Goal: Information Seeking & Learning: Learn about a topic

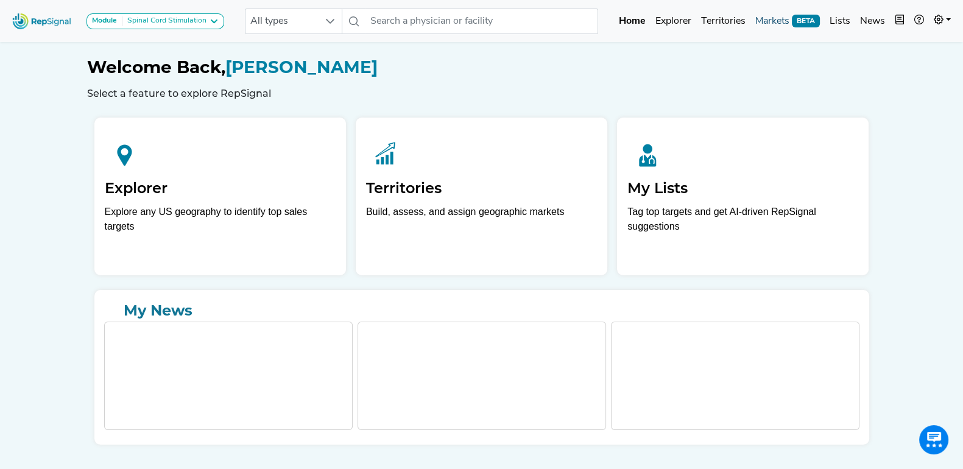
click at [778, 15] on link "Markets BETA" at bounding box center [788, 21] width 74 height 24
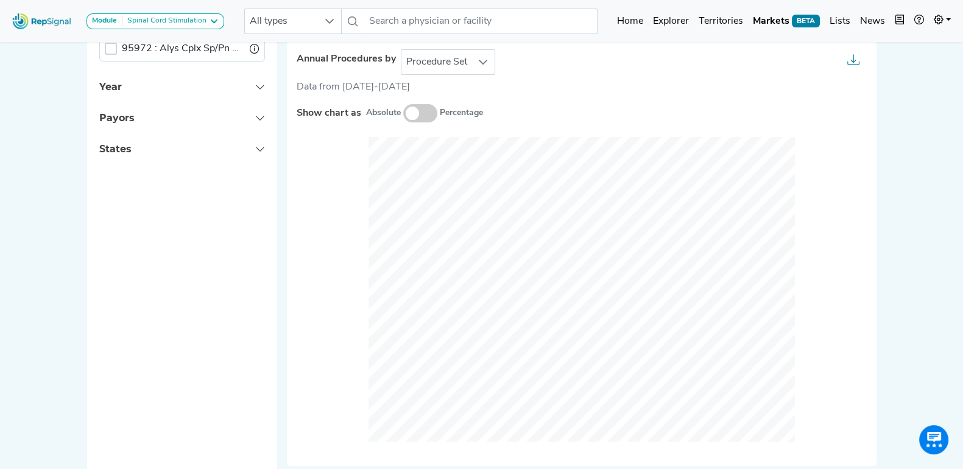
scroll to position [573, 0]
click at [480, 62] on icon at bounding box center [483, 63] width 10 height 10
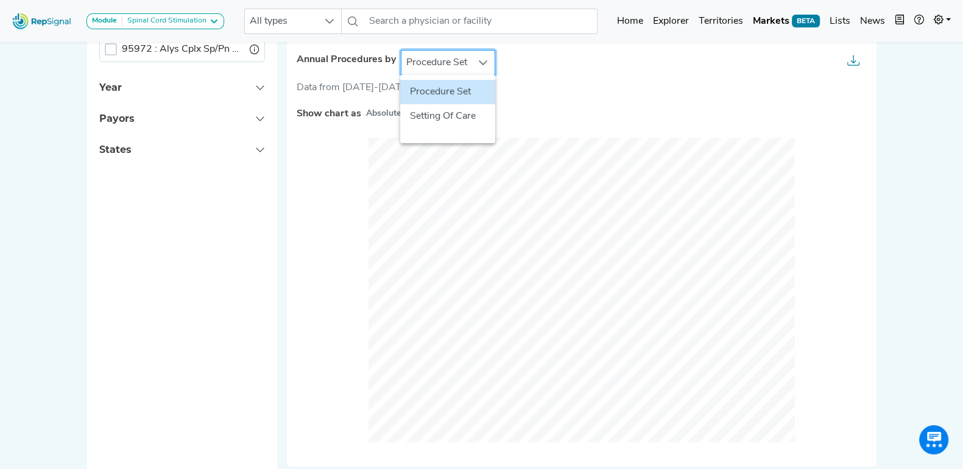
scroll to position [573, 12]
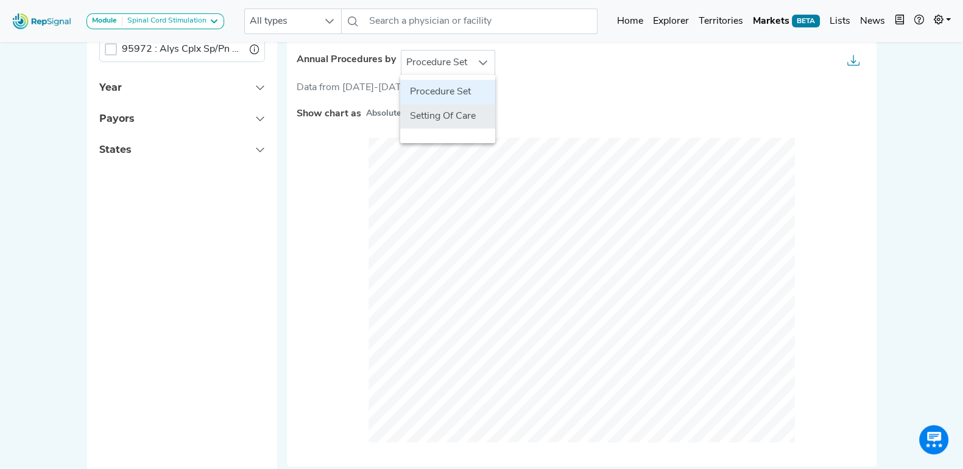
click at [450, 118] on li "Setting Of Care" at bounding box center [447, 116] width 95 height 24
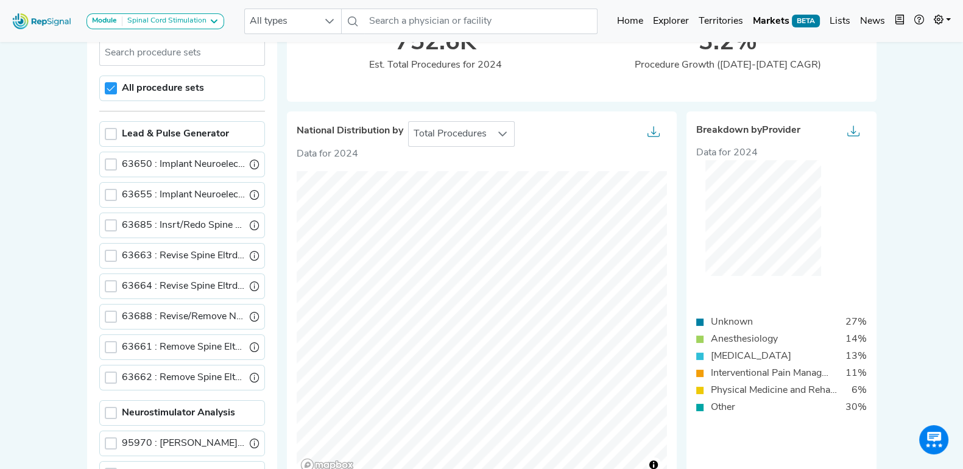
scroll to position [131, 12]
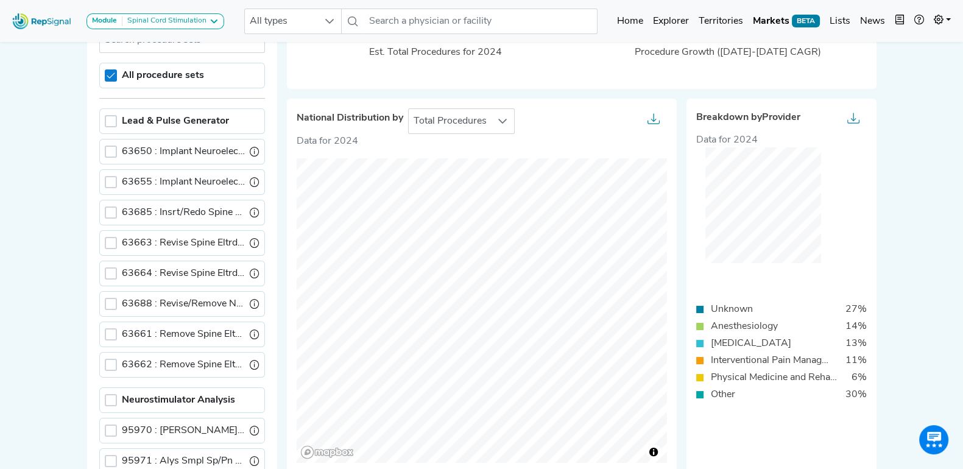
click at [105, 80] on div at bounding box center [111, 75] width 12 height 12
click at [105, 120] on div at bounding box center [111, 121] width 12 height 12
click at [107, 120] on icon at bounding box center [111, 121] width 9 height 9
click at [105, 397] on div at bounding box center [111, 400] width 12 height 12
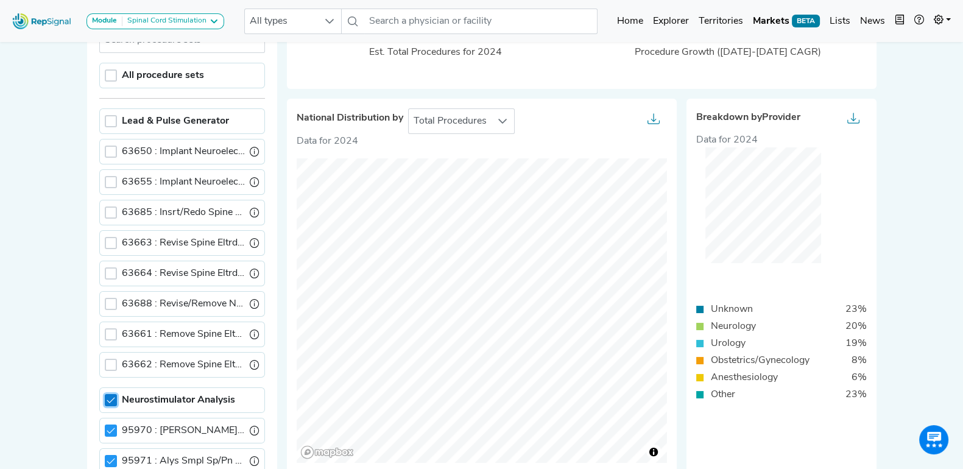
click at [107, 397] on icon at bounding box center [111, 400] width 9 height 9
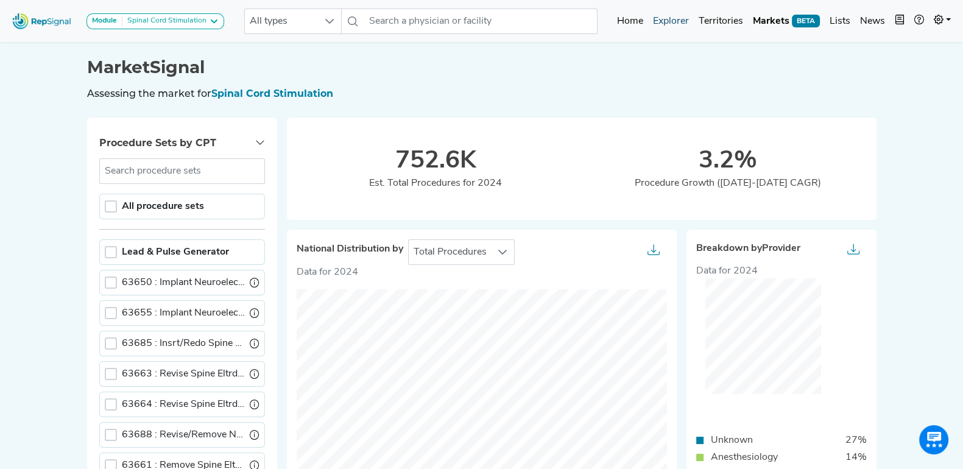
click at [661, 15] on link "Explorer" at bounding box center [671, 21] width 46 height 24
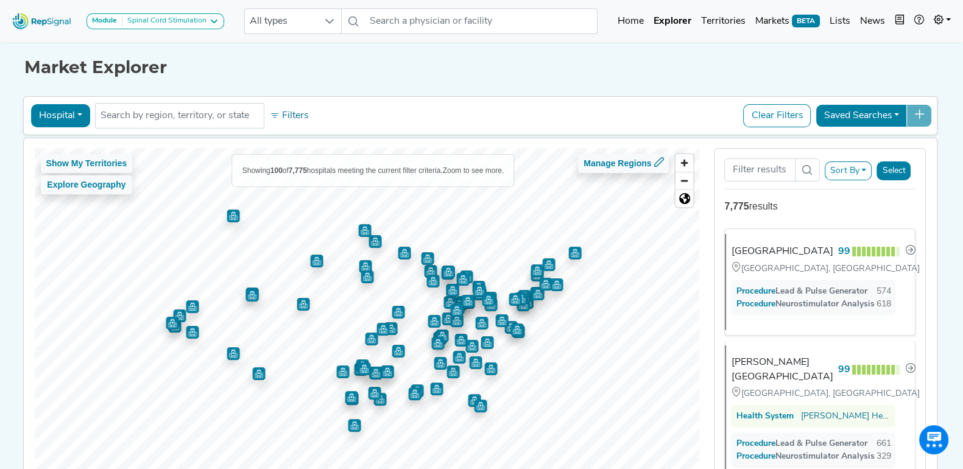
click at [69, 111] on button "Hospital" at bounding box center [60, 115] width 59 height 23
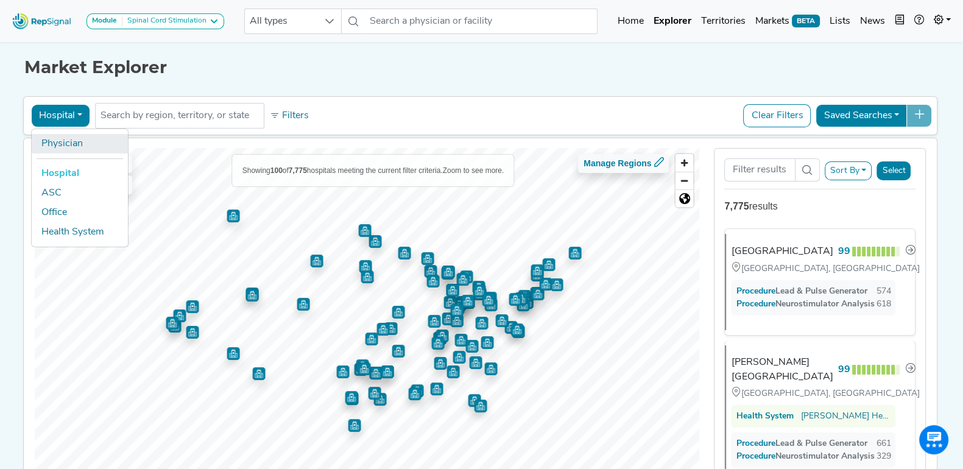
click at [61, 140] on link "Physician" at bounding box center [80, 143] width 96 height 19
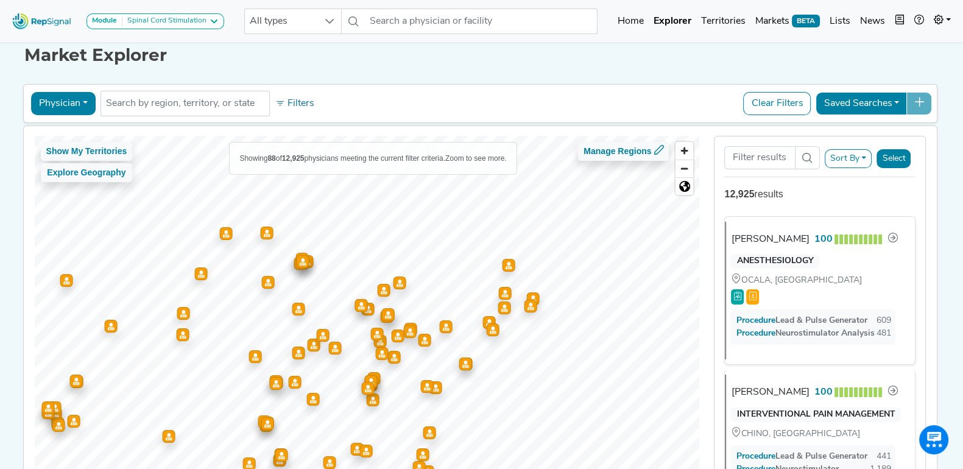
scroll to position [13, 12]
click at [60, 96] on button "Physician" at bounding box center [63, 102] width 65 height 23
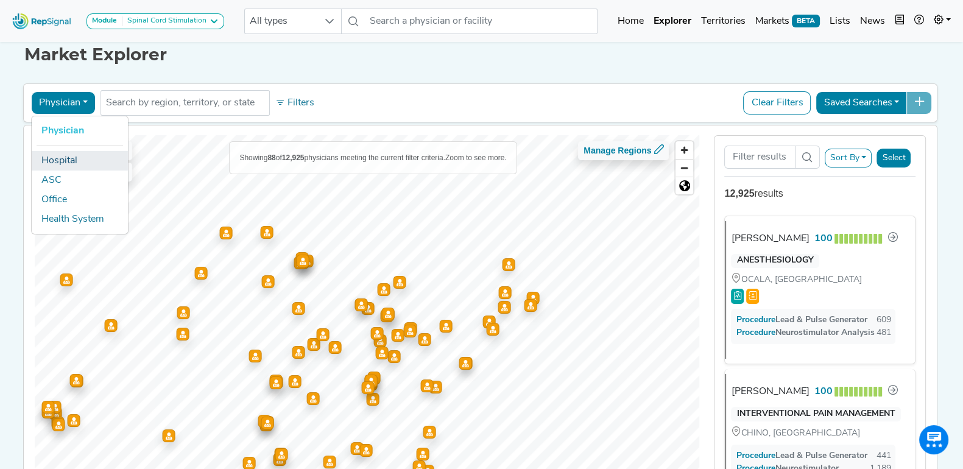
click at [46, 154] on link "Hospital" at bounding box center [80, 160] width 96 height 19
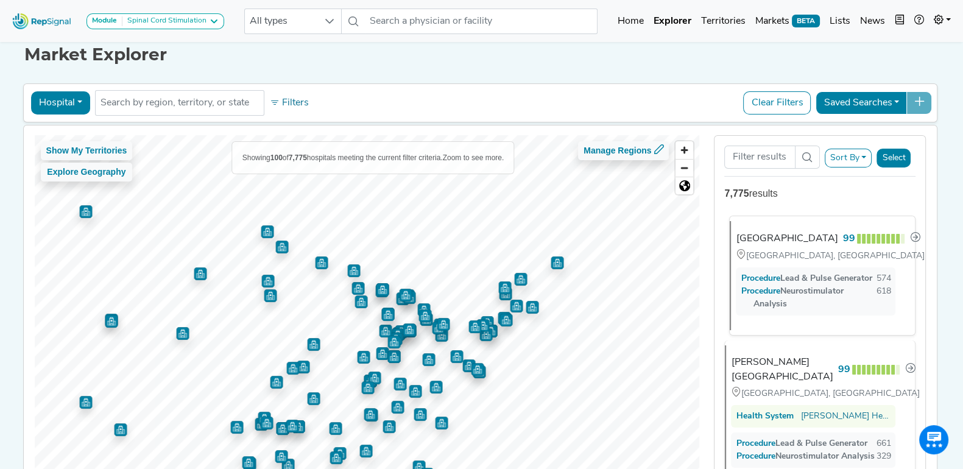
click at [743, 246] on div "UAMS Medical Center" at bounding box center [787, 239] width 102 height 15
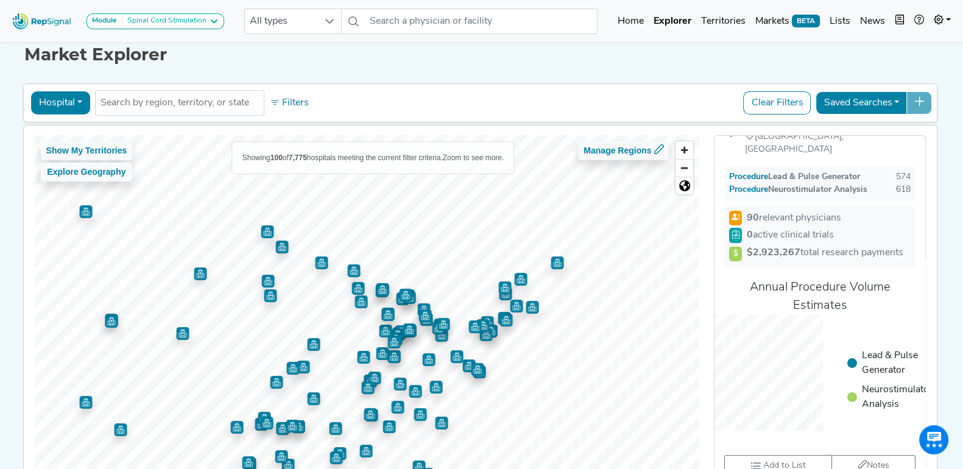
scroll to position [0, 0]
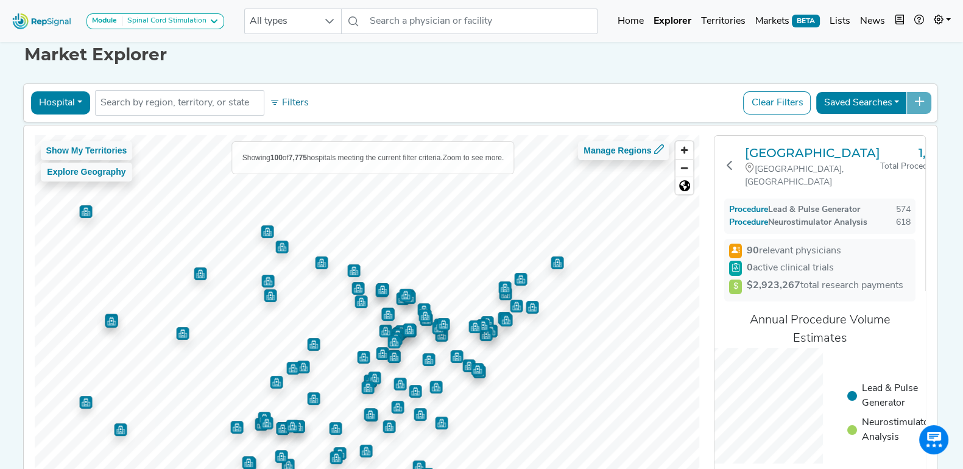
click at [735, 140] on div "UAMS Medical Center Little Rock, AR 1,193 Total Procedures Procedure Lead & Pul…" at bounding box center [820, 328] width 211 height 384
click at [766, 157] on h3 "UAMS Medical Center" at bounding box center [812, 153] width 135 height 15
click at [725, 160] on icon at bounding box center [730, 165] width 10 height 10
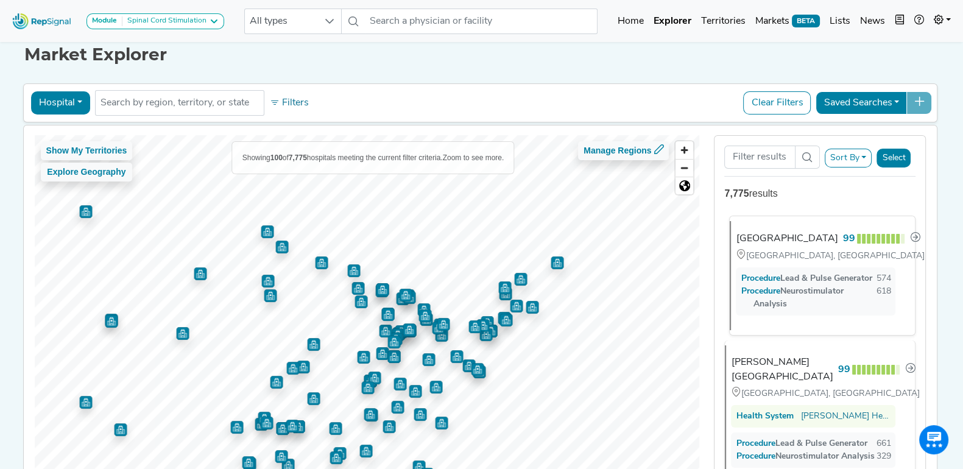
scroll to position [108, 0]
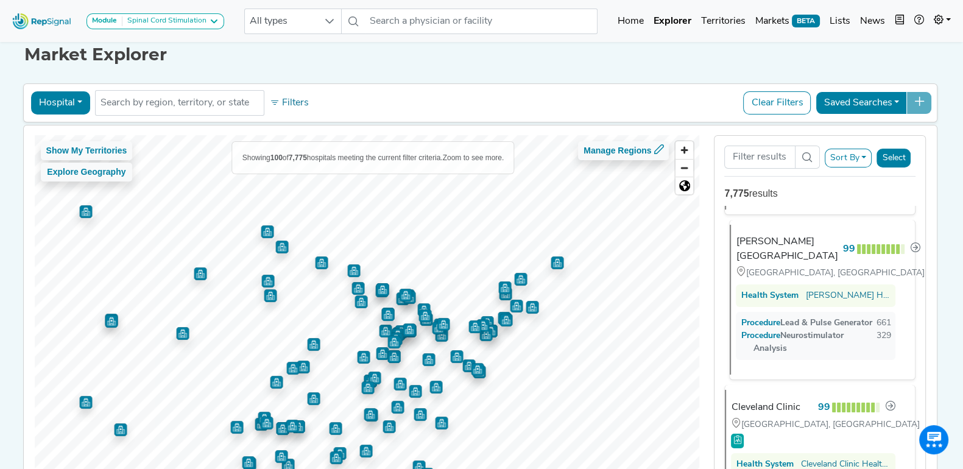
click at [762, 264] on div "Hendrick Medical Center" at bounding box center [787, 249] width 102 height 29
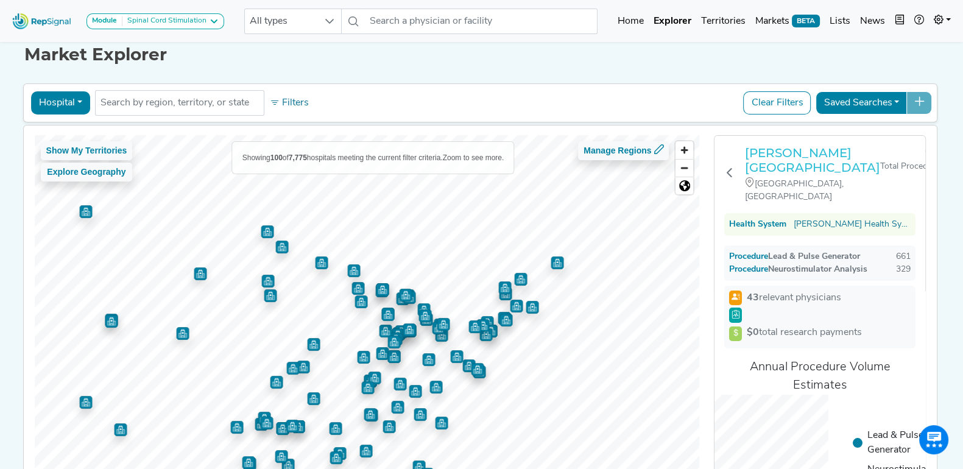
click at [776, 157] on h3 "Hendrick Medical Center" at bounding box center [812, 160] width 135 height 29
click at [725, 168] on icon at bounding box center [730, 173] width 10 height 10
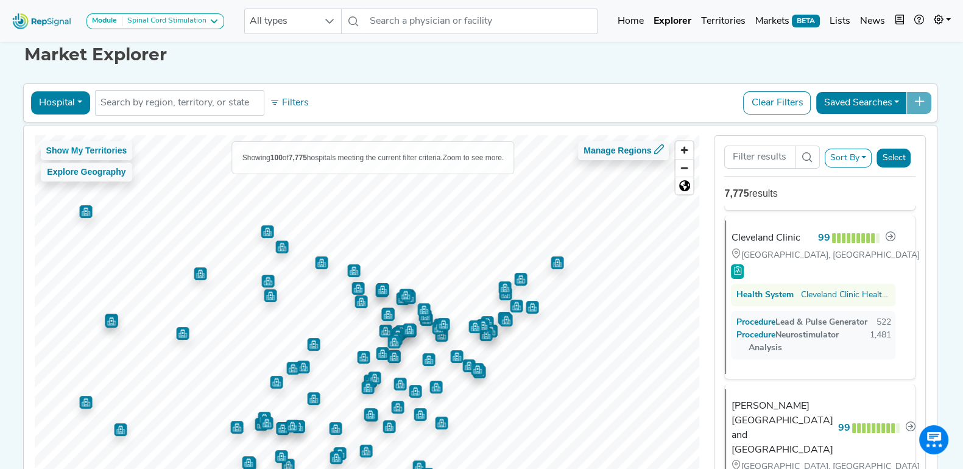
scroll to position [278, 0]
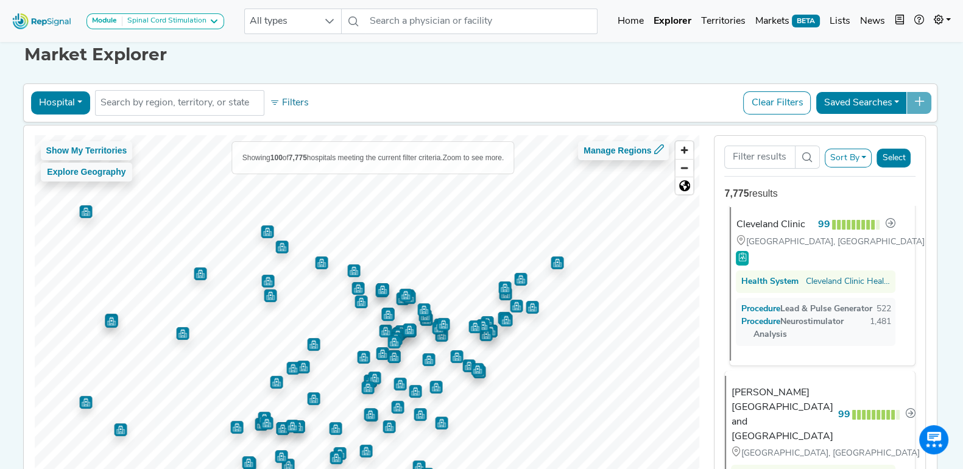
click at [771, 232] on div "Cleveland Clinic" at bounding box center [770, 225] width 69 height 15
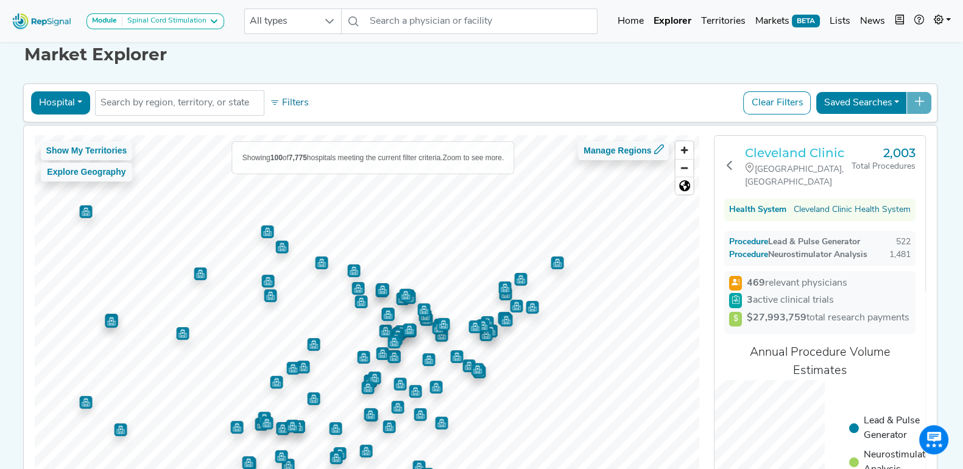
click at [764, 150] on h3 "Cleveland Clinic" at bounding box center [798, 153] width 107 height 15
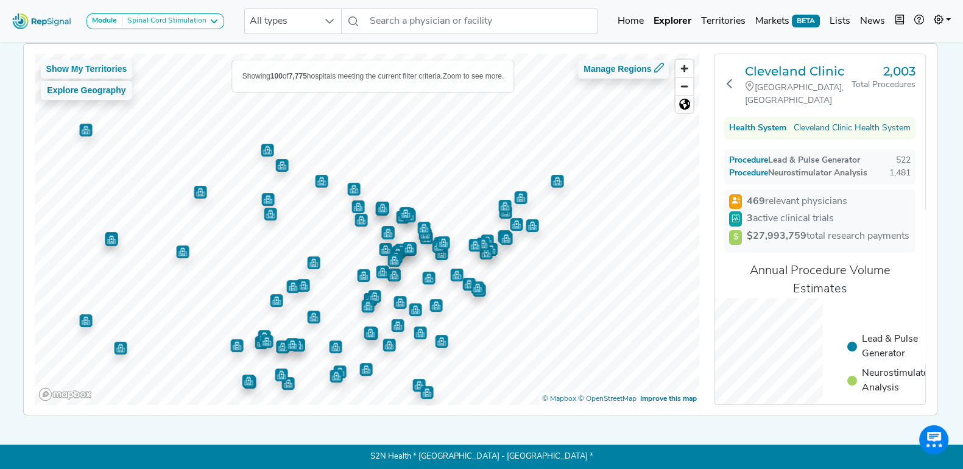
scroll to position [0, 12]
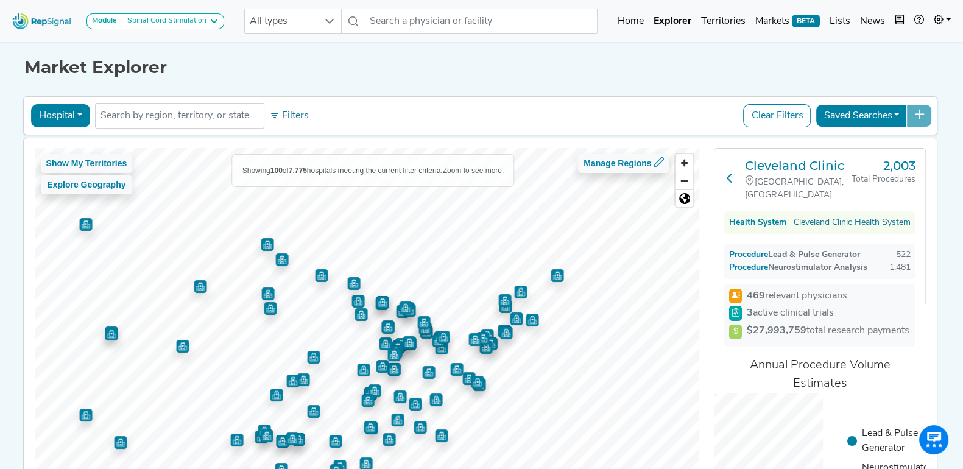
click at [725, 175] on icon at bounding box center [730, 178] width 10 height 10
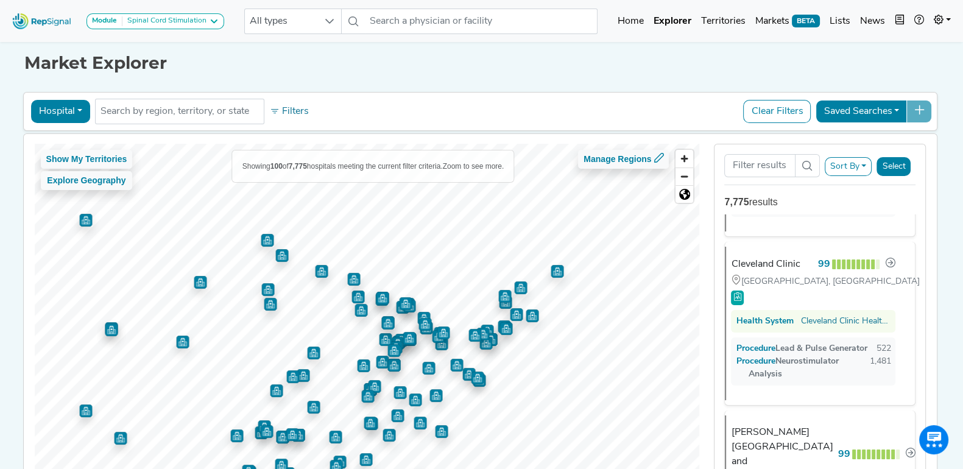
scroll to position [261, 0]
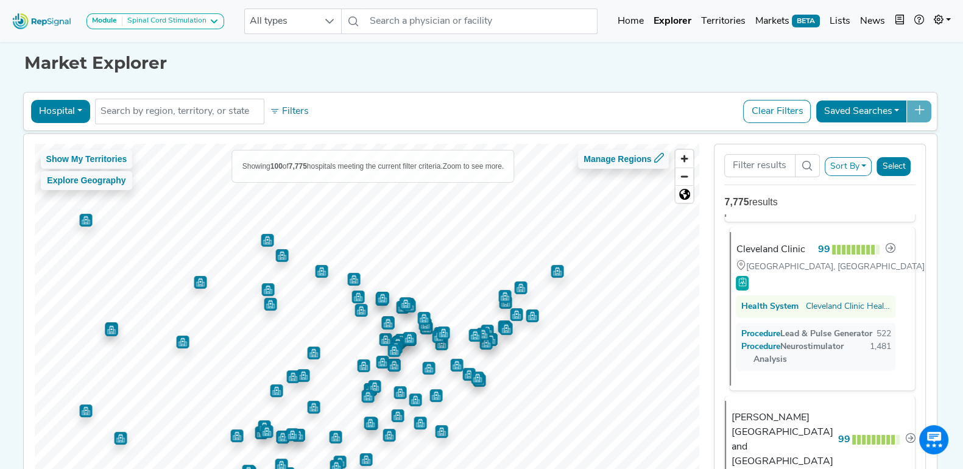
click at [762, 258] on div "Cleveland Clinic 99" at bounding box center [816, 250] width 160 height 16
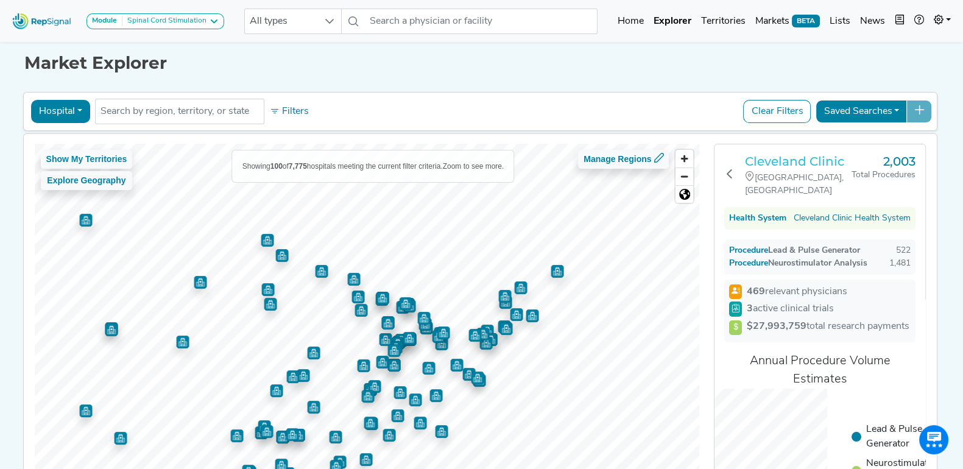
click at [767, 160] on h3 "Cleveland Clinic" at bounding box center [798, 161] width 107 height 15
click at [66, 114] on button "Hospital" at bounding box center [60, 111] width 59 height 23
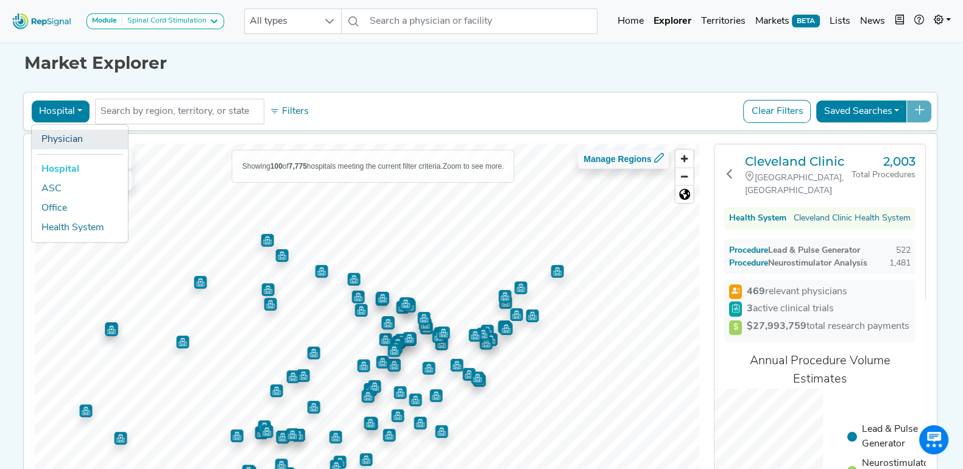
click at [63, 143] on link "Physician" at bounding box center [80, 139] width 96 height 19
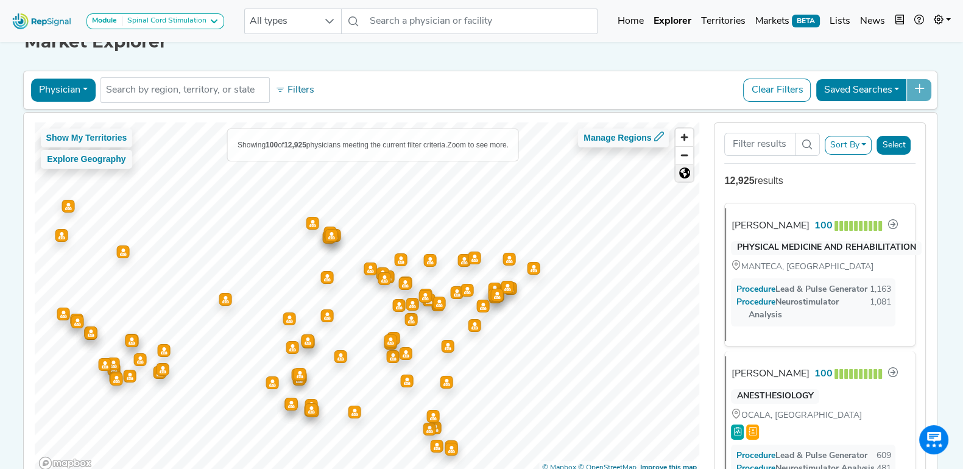
scroll to position [0, 12]
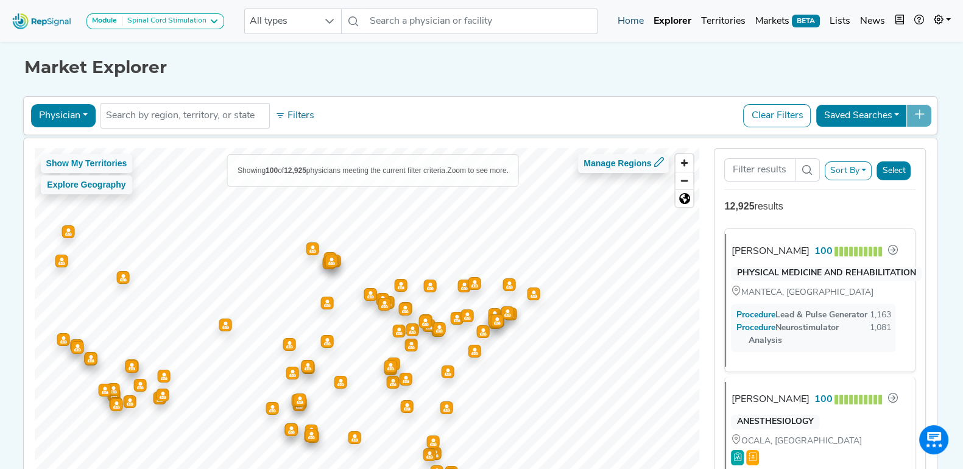
click at [631, 15] on link "Home" at bounding box center [631, 21] width 36 height 24
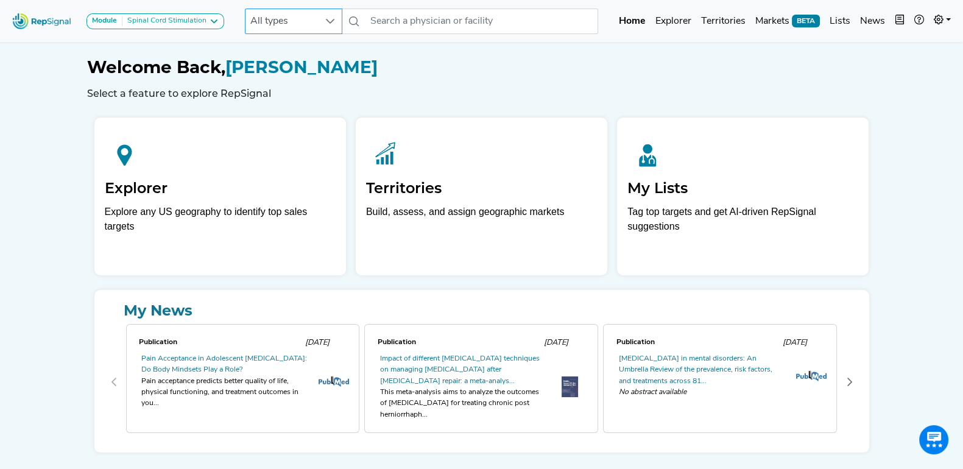
click at [319, 19] on div at bounding box center [330, 21] width 23 height 24
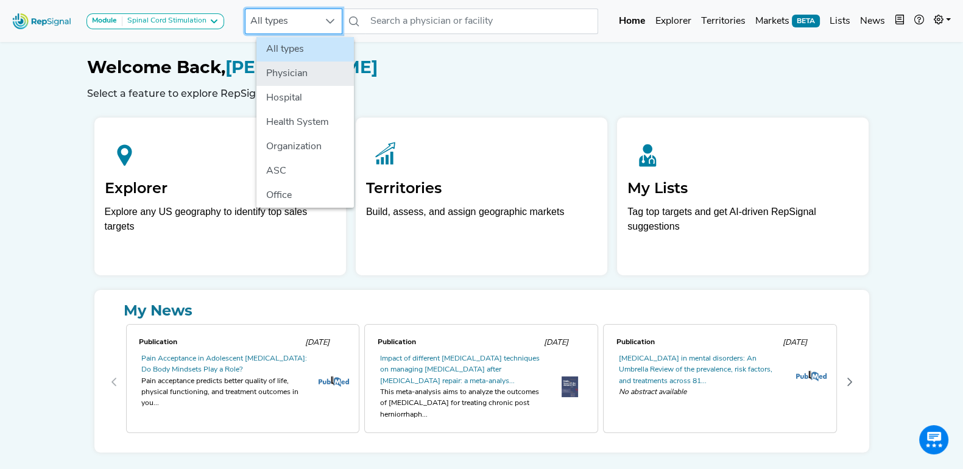
click at [308, 68] on li "Physician" at bounding box center [305, 74] width 97 height 24
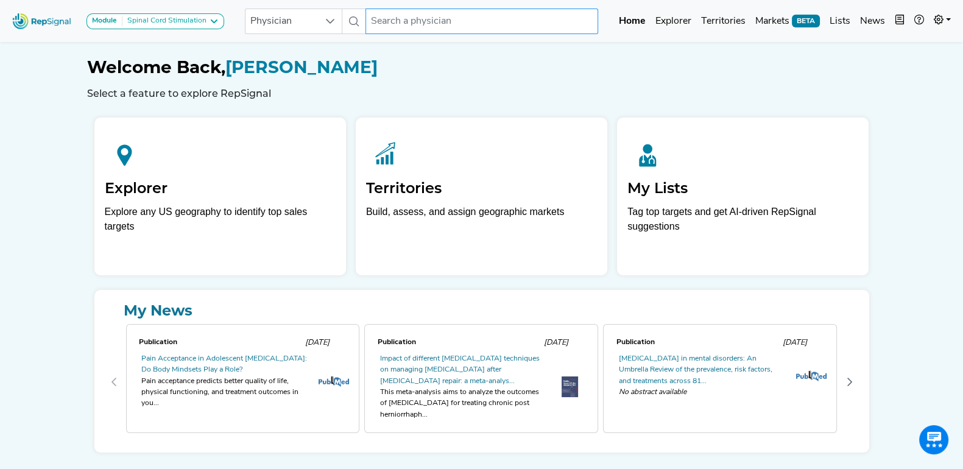
click at [395, 13] on input "text" at bounding box center [482, 22] width 233 height 26
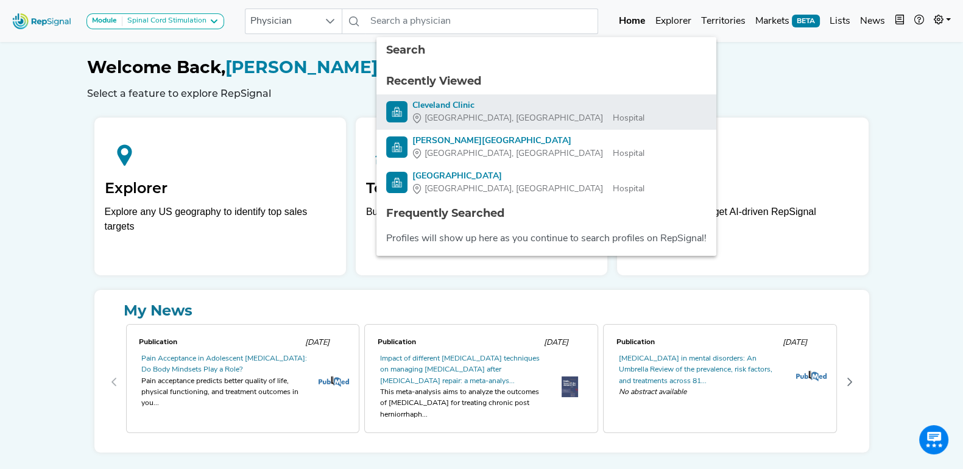
click at [471, 102] on div "Cleveland Clinic" at bounding box center [529, 105] width 232 height 13
type input "Cleveland Clinic"
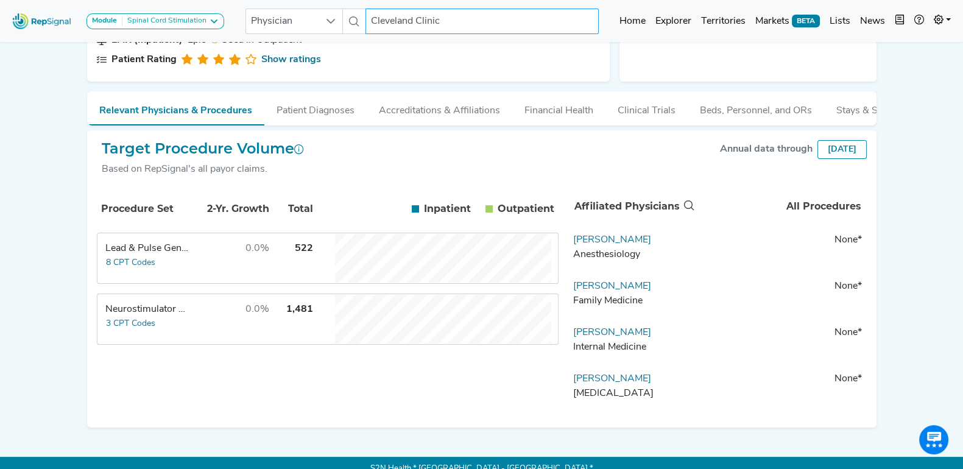
scroll to position [219, 12]
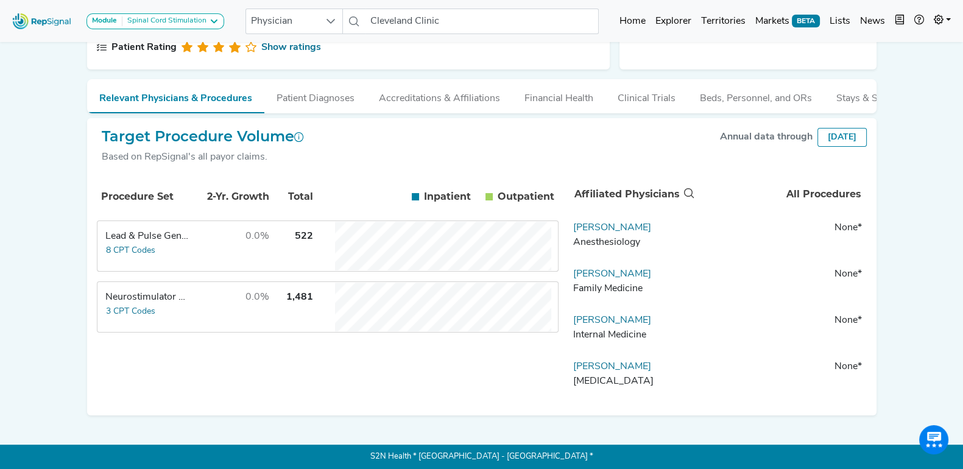
click at [931, 189] on div "Module Spinal Cord Stimulation Atherectomy BTK Peripheral Interventions Sandbox…" at bounding box center [481, 131] width 963 height 676
click at [329, 23] on icon at bounding box center [331, 21] width 10 height 10
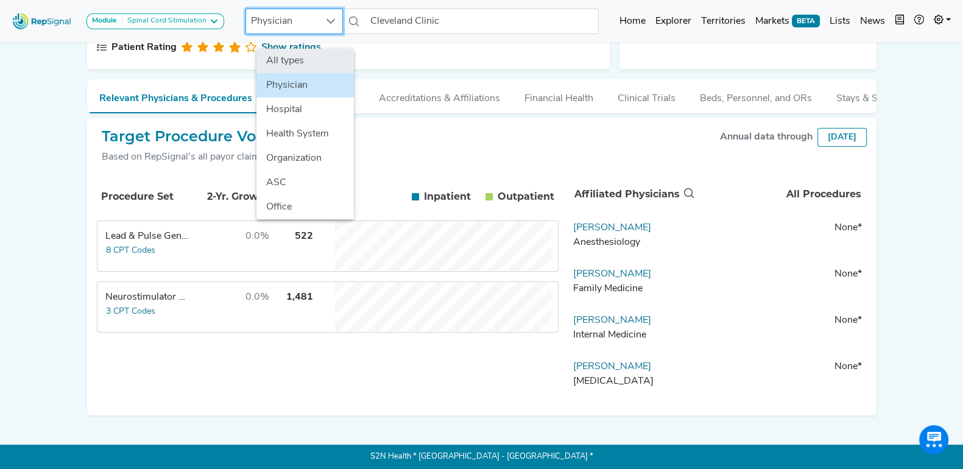
click at [312, 49] on li "All types" at bounding box center [305, 61] width 97 height 24
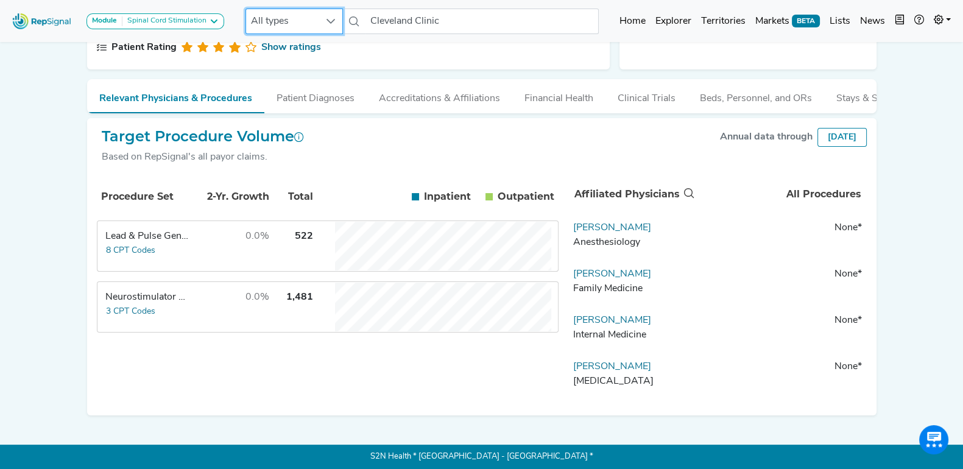
click at [935, 163] on div "Module Spinal Cord Stimulation Atherectomy BTK Peripheral Interventions Sandbox…" at bounding box center [481, 131] width 963 height 676
click at [615, 224] on link "[PERSON_NAME]" at bounding box center [612, 228] width 78 height 10
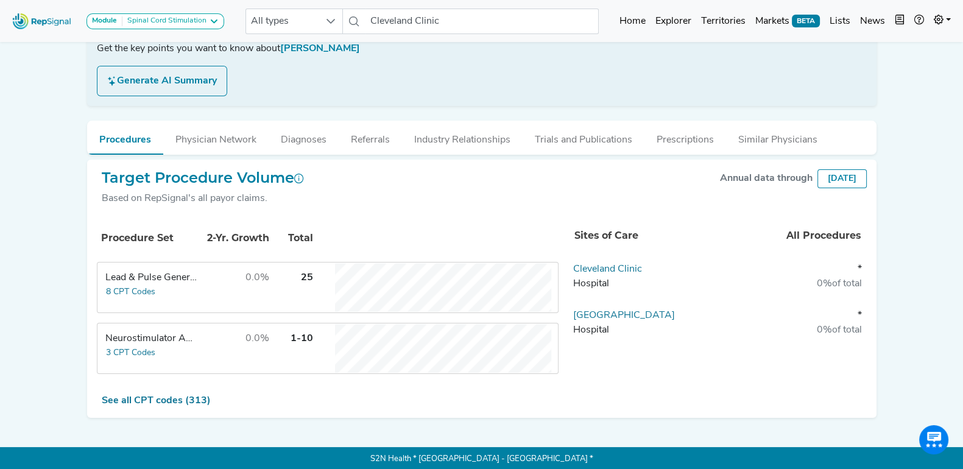
scroll to position [0, 12]
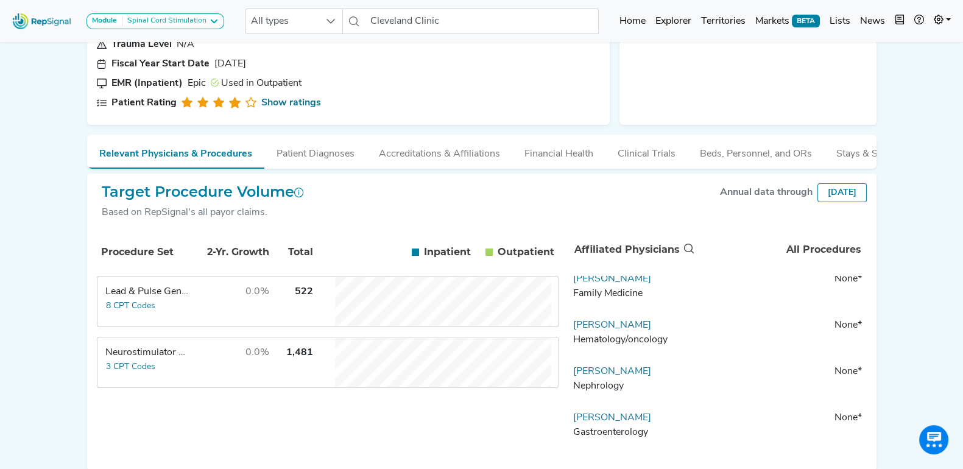
scroll to position [1523, 0]
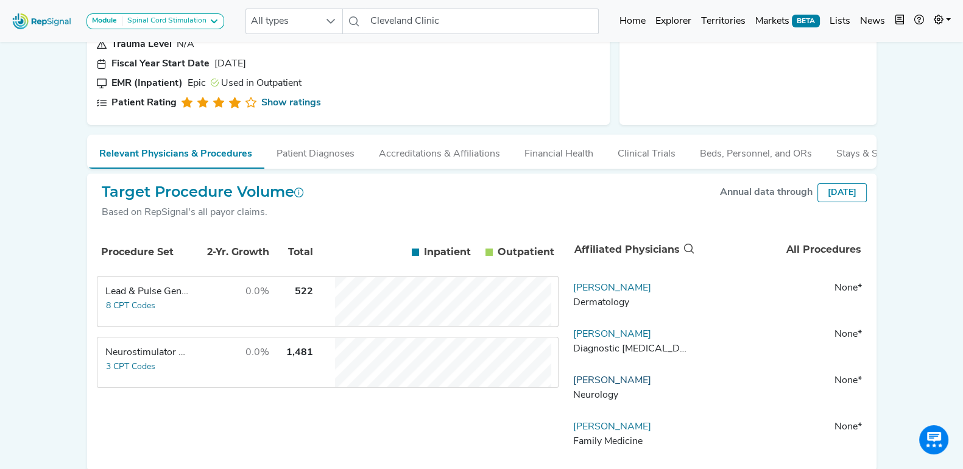
click at [573, 386] on link "[PERSON_NAME]" at bounding box center [612, 381] width 78 height 10
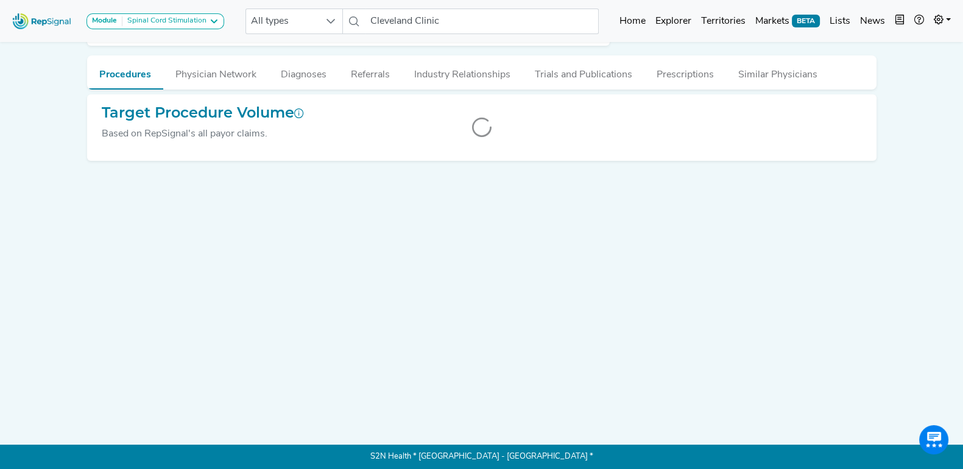
scroll to position [0, 12]
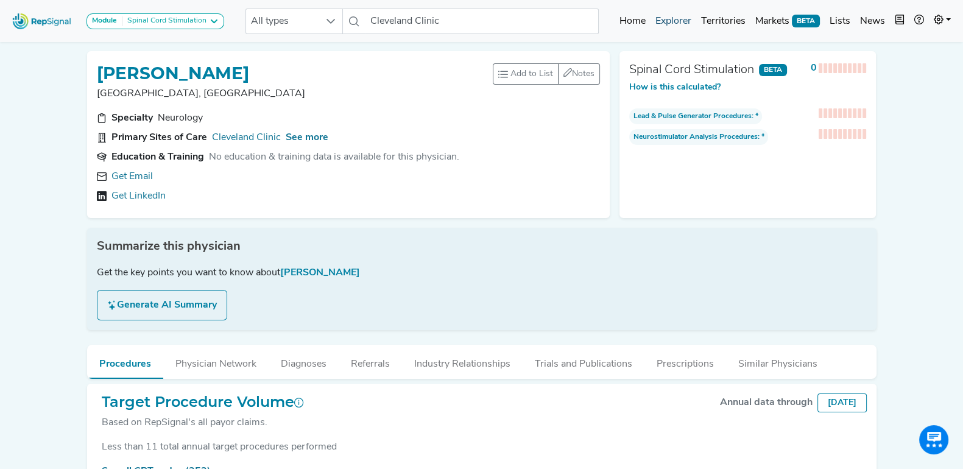
click at [692, 23] on link "Explorer" at bounding box center [674, 21] width 46 height 24
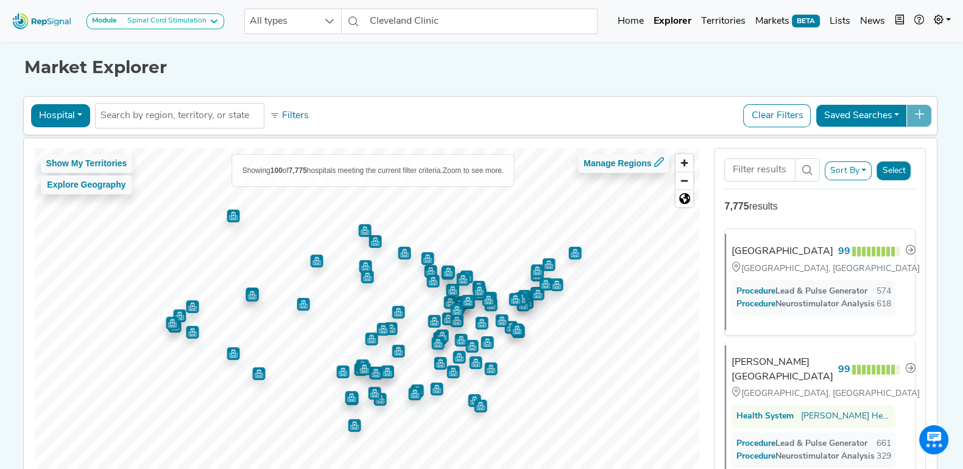
click at [64, 118] on button "Hospital" at bounding box center [60, 115] width 59 height 23
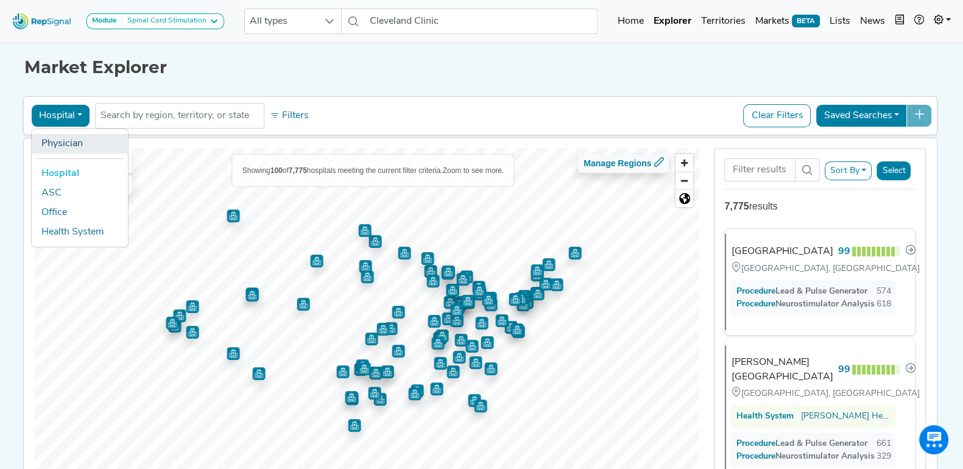
click at [66, 141] on link "Physician" at bounding box center [80, 143] width 96 height 19
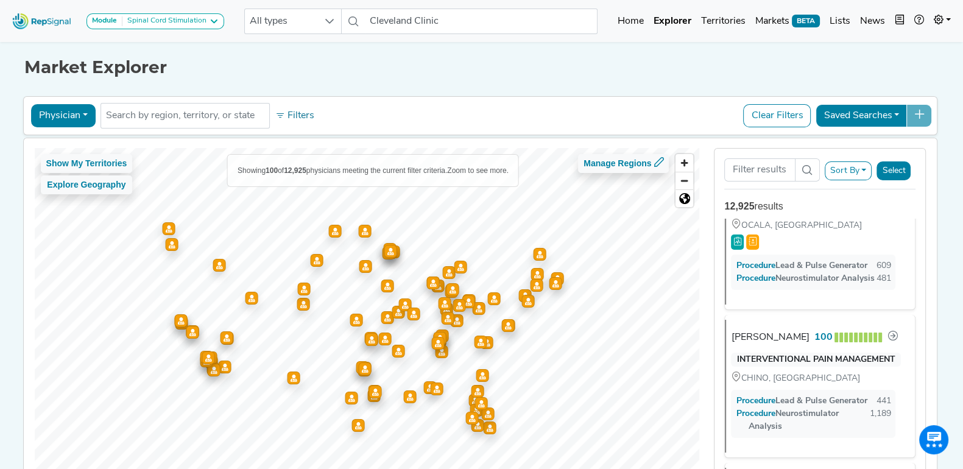
scroll to position [304, 0]
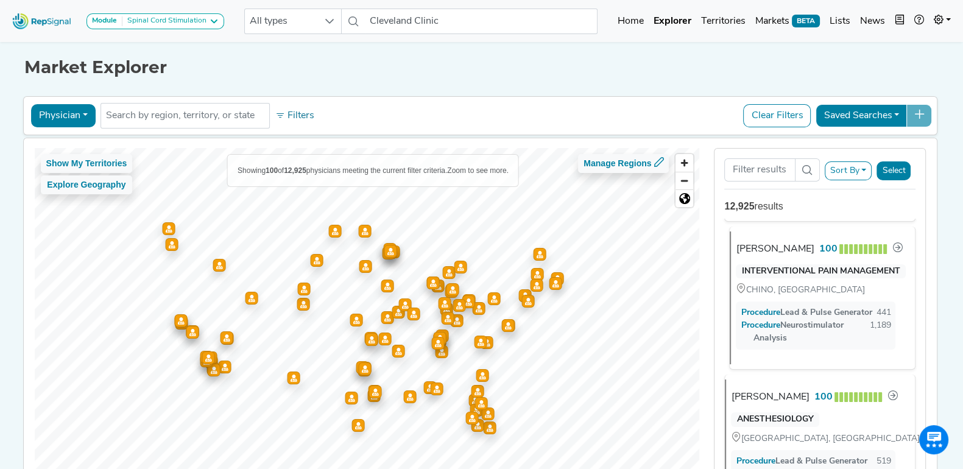
click at [753, 257] on div "[PERSON_NAME]" at bounding box center [775, 249] width 78 height 15
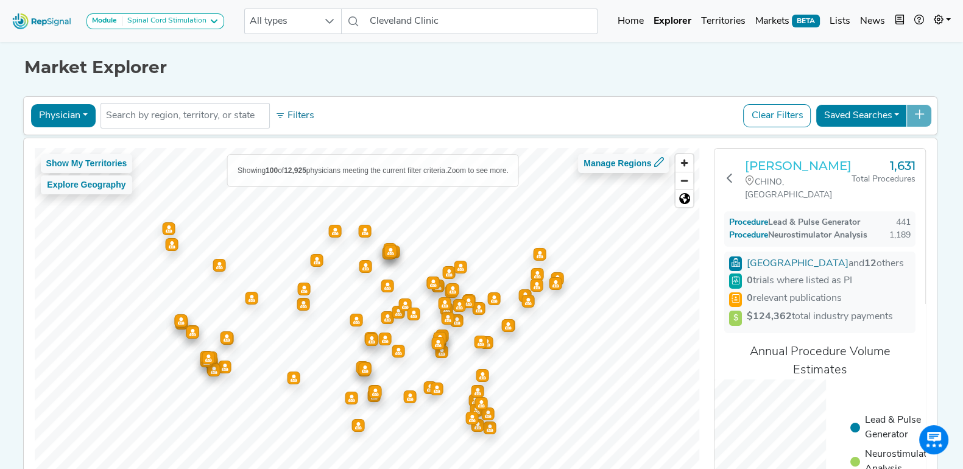
click at [772, 160] on h3 "[PERSON_NAME]" at bounding box center [798, 165] width 107 height 15
click at [756, 163] on h3 "[PERSON_NAME]" at bounding box center [798, 165] width 107 height 15
click at [770, 160] on h3 "[PERSON_NAME]" at bounding box center [798, 165] width 107 height 15
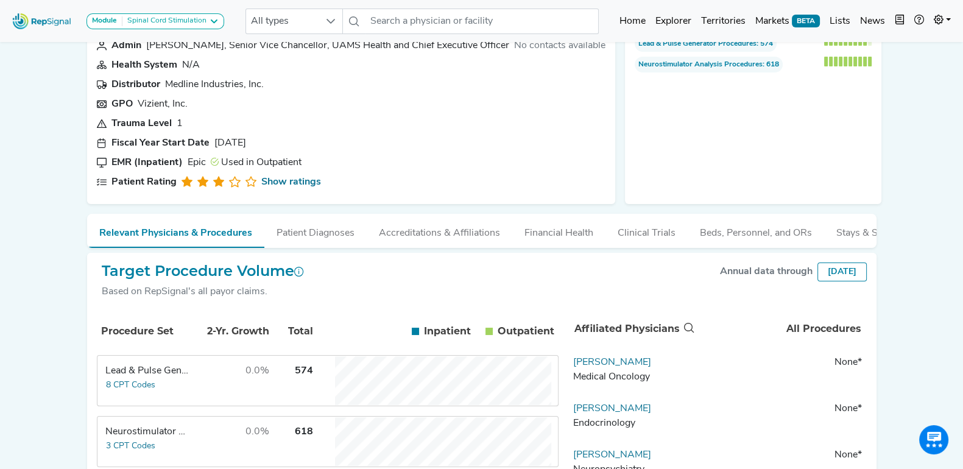
scroll to position [72, 0]
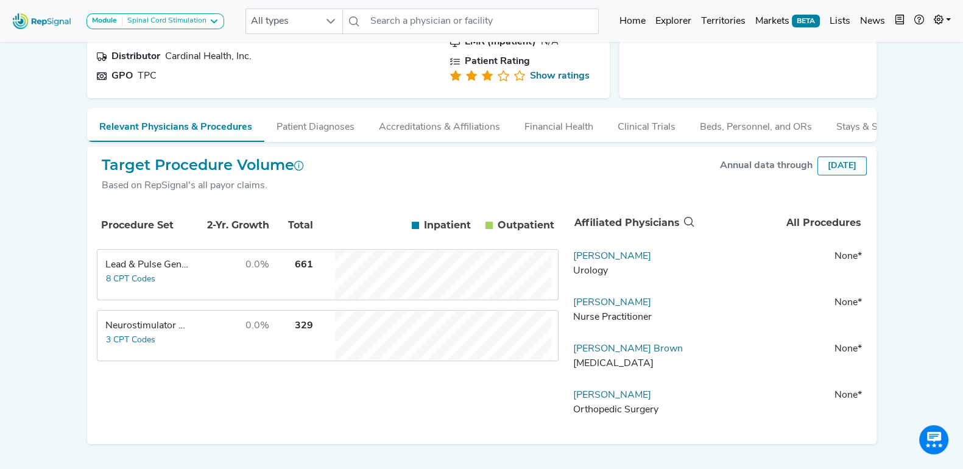
scroll to position [119, 0]
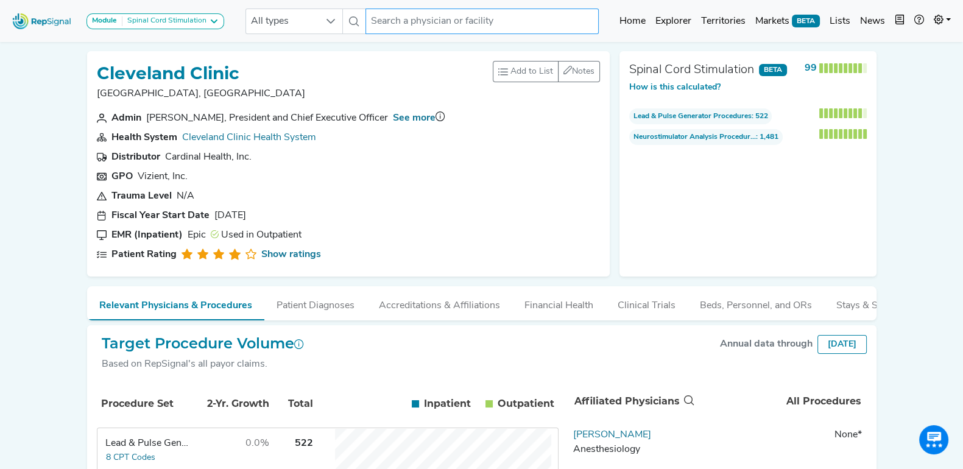
click at [475, 25] on input "text" at bounding box center [482, 22] width 233 height 26
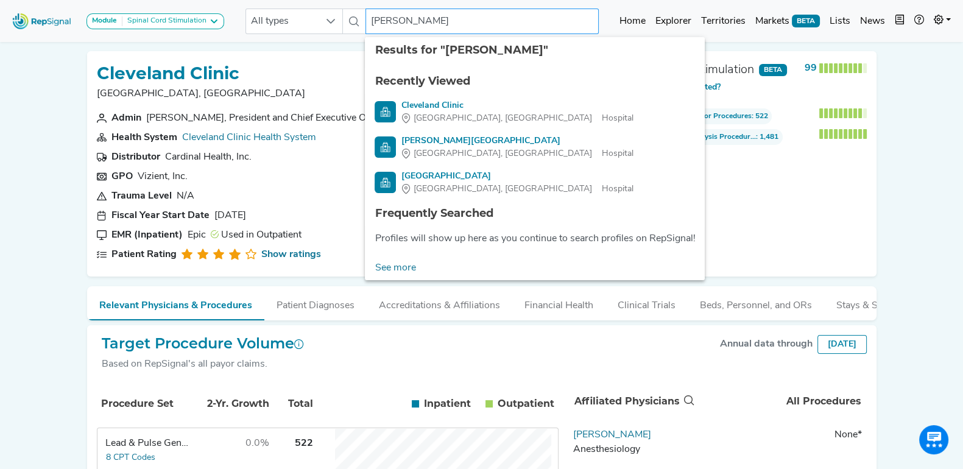
type input "Ellen Walter"
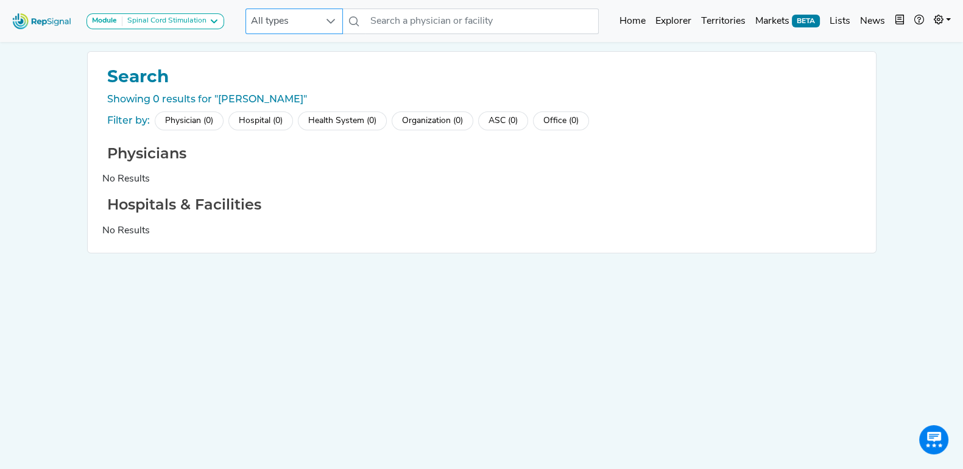
click at [316, 17] on span "All types" at bounding box center [282, 21] width 73 height 24
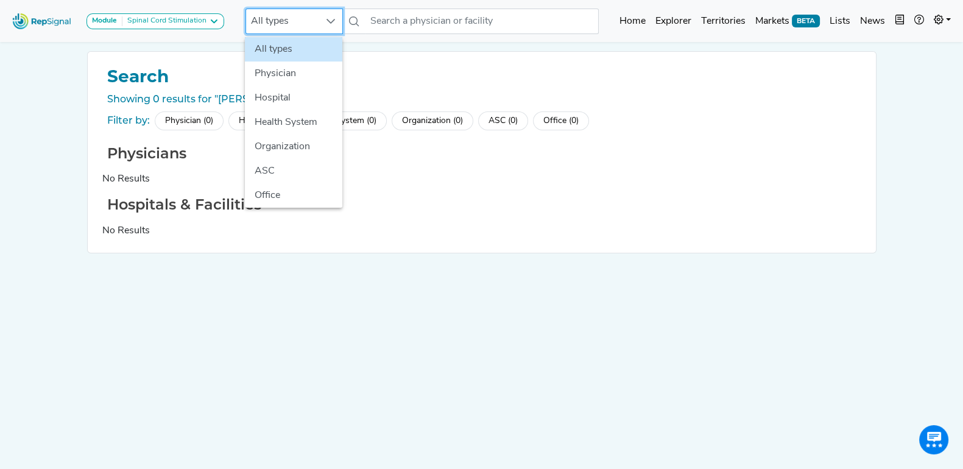
scroll to position [0, 12]
click at [303, 78] on li "Physician" at bounding box center [293, 74] width 97 height 24
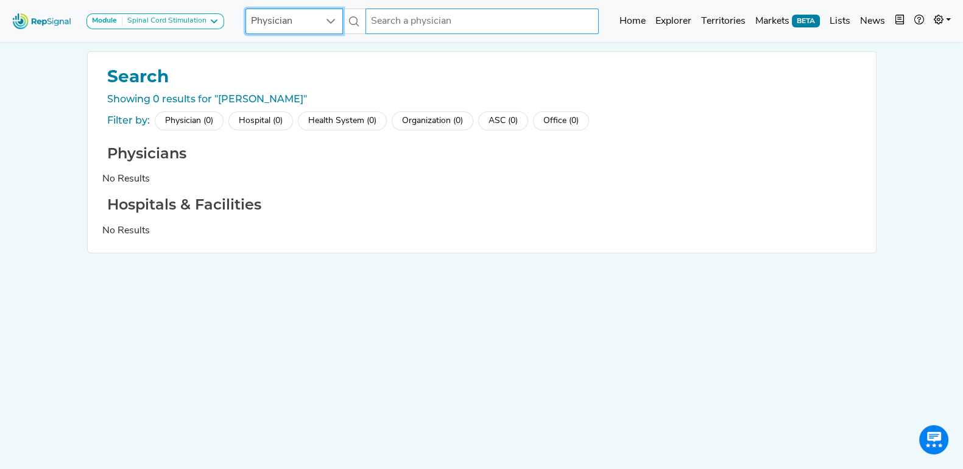
click at [485, 23] on input "text" at bounding box center [482, 22] width 233 height 26
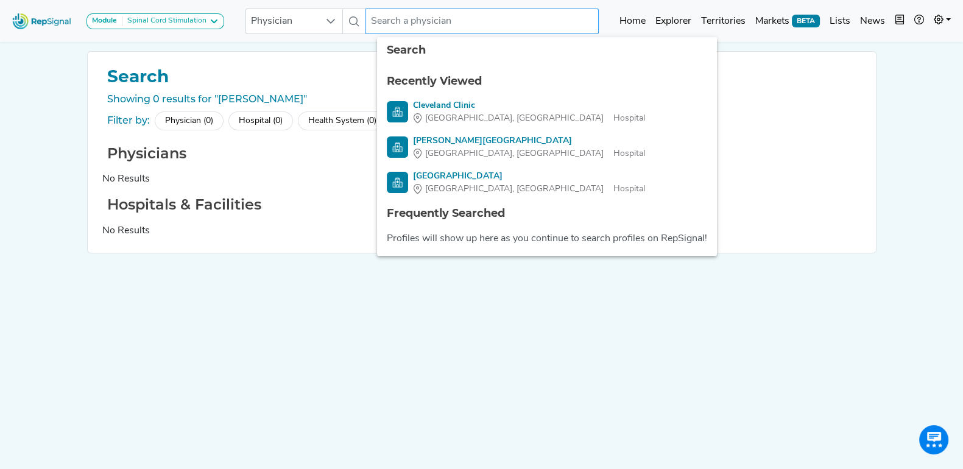
click at [484, 16] on input "text" at bounding box center [482, 22] width 233 height 26
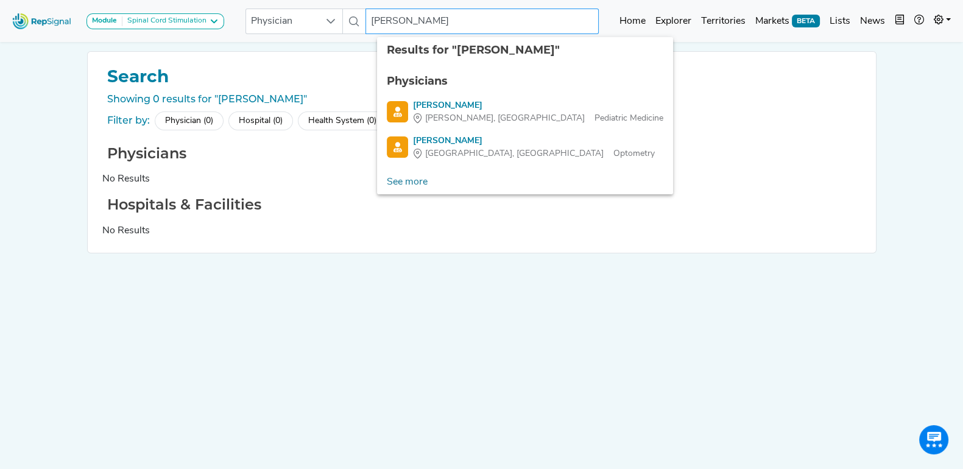
type input "Kathleen Dolph"
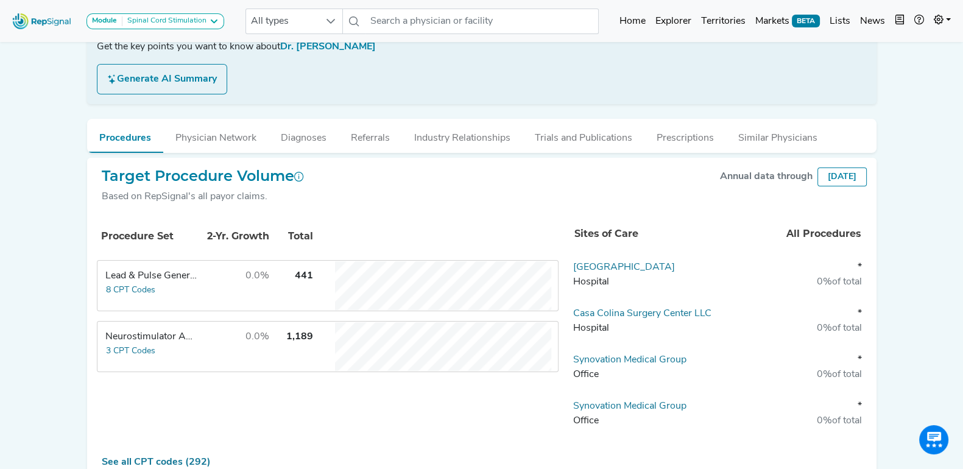
scroll to position [289, 0]
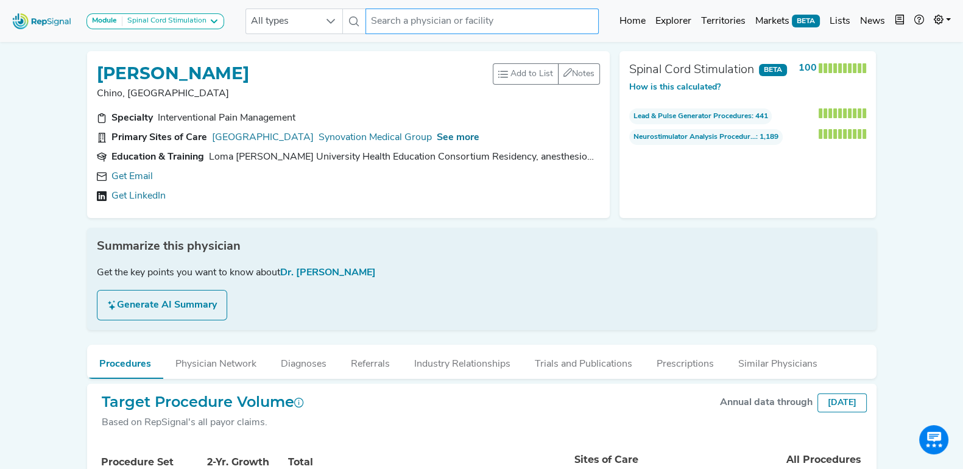
click at [448, 24] on input "text" at bounding box center [482, 22] width 233 height 26
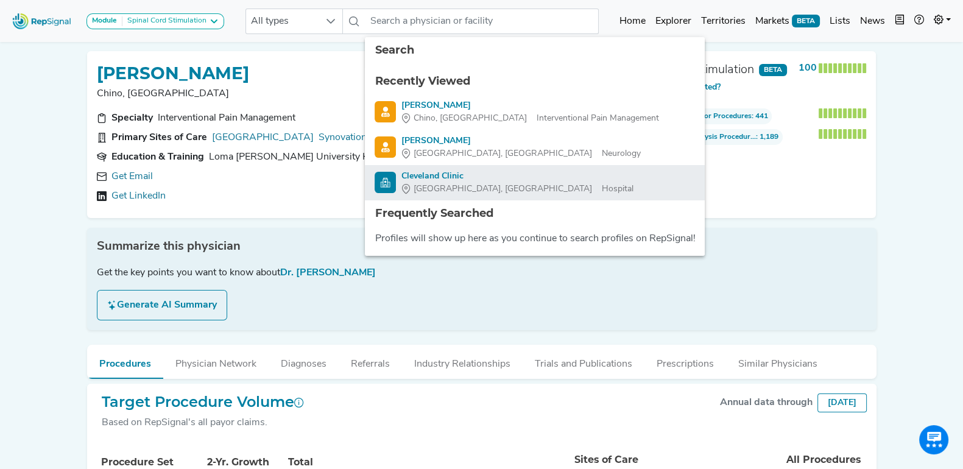
click at [478, 170] on div "Cleveland Clinic" at bounding box center [517, 176] width 232 height 13
type input "Cleveland Clinic"
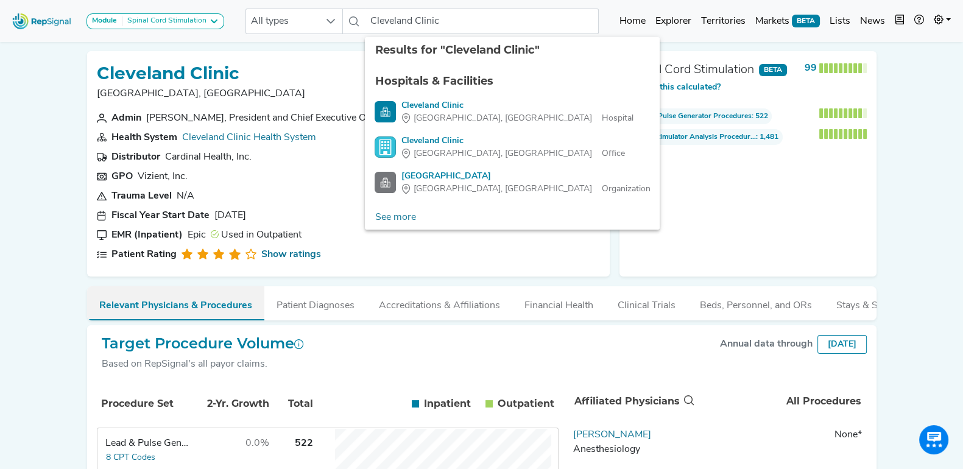
drag, startPoint x: 251, startPoint y: 302, endPoint x: 168, endPoint y: 300, distance: 82.9
click at [168, 300] on button "Relevant Physicians & Procedures" at bounding box center [175, 303] width 177 height 34
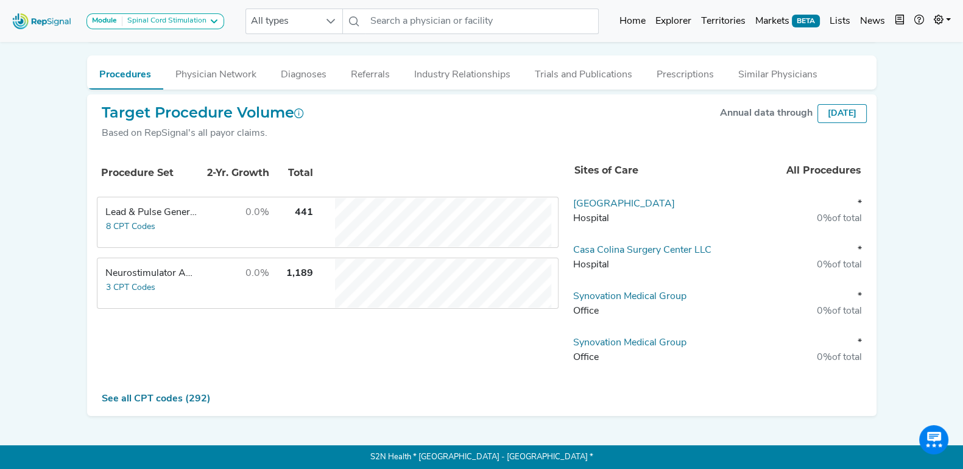
scroll to position [137, 0]
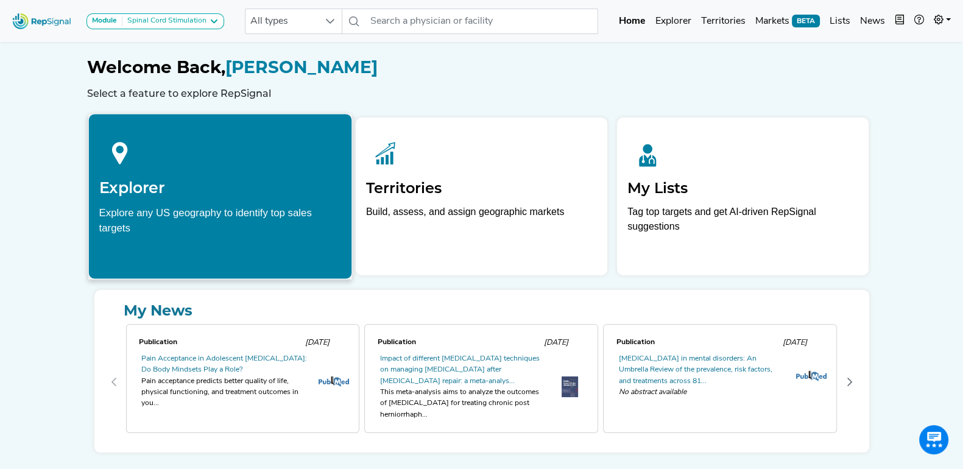
click at [160, 194] on h2 "Explorer" at bounding box center [220, 188] width 243 height 18
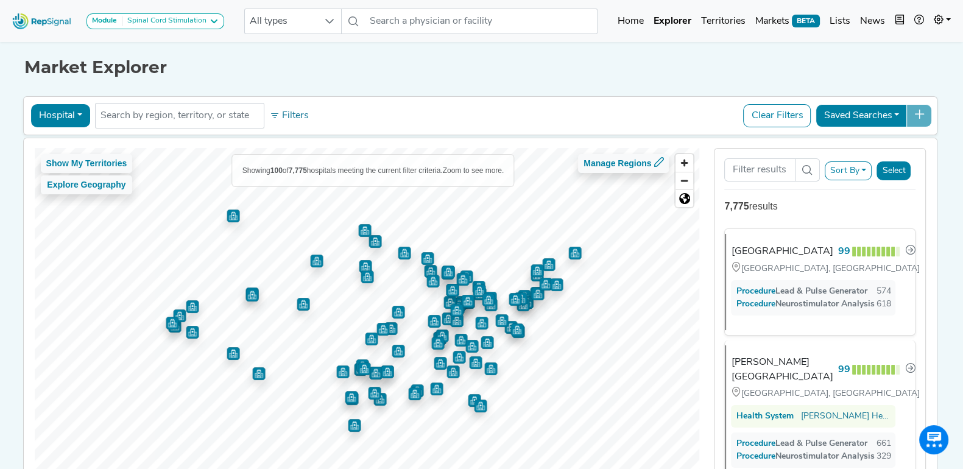
click at [74, 112] on button "Hospital" at bounding box center [60, 115] width 59 height 23
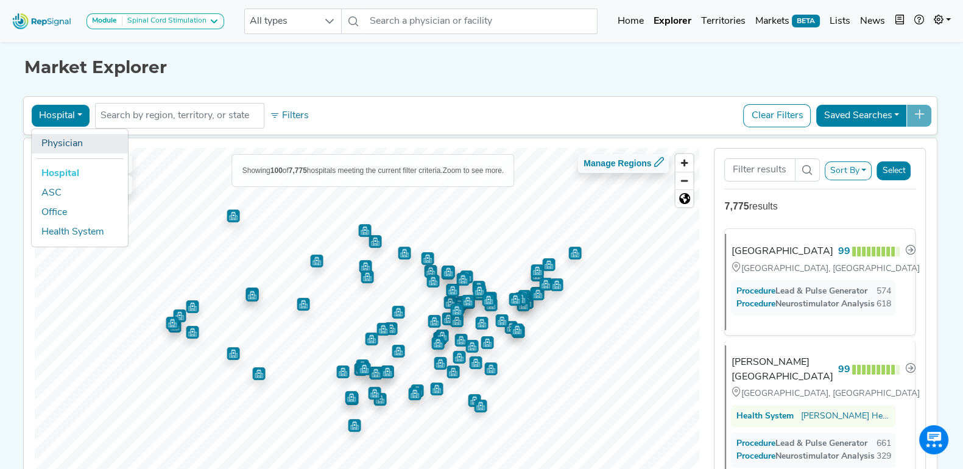
click at [79, 148] on link "Physician" at bounding box center [80, 143] width 96 height 19
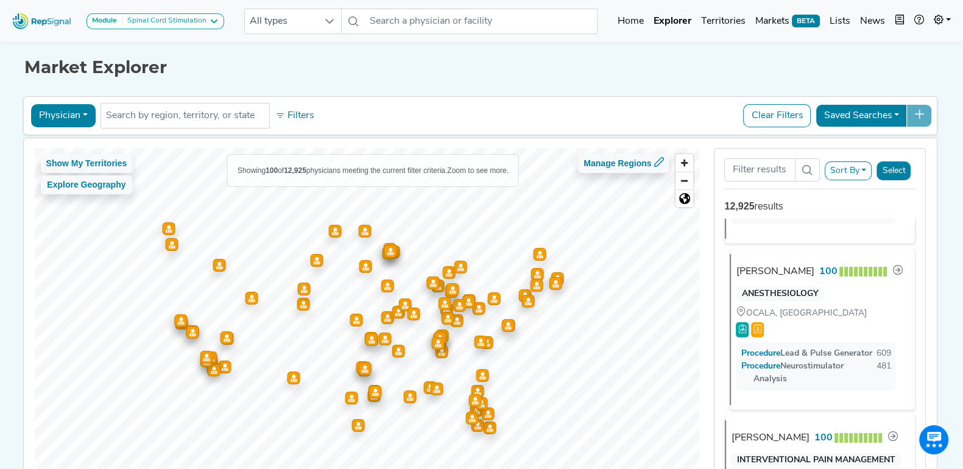
scroll to position [152, 0]
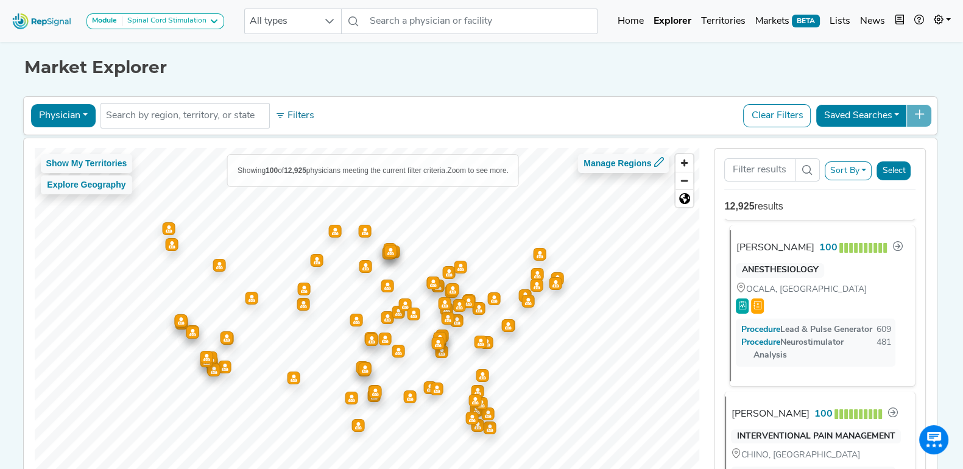
click at [793, 255] on div "[PERSON_NAME]" at bounding box center [775, 248] width 78 height 15
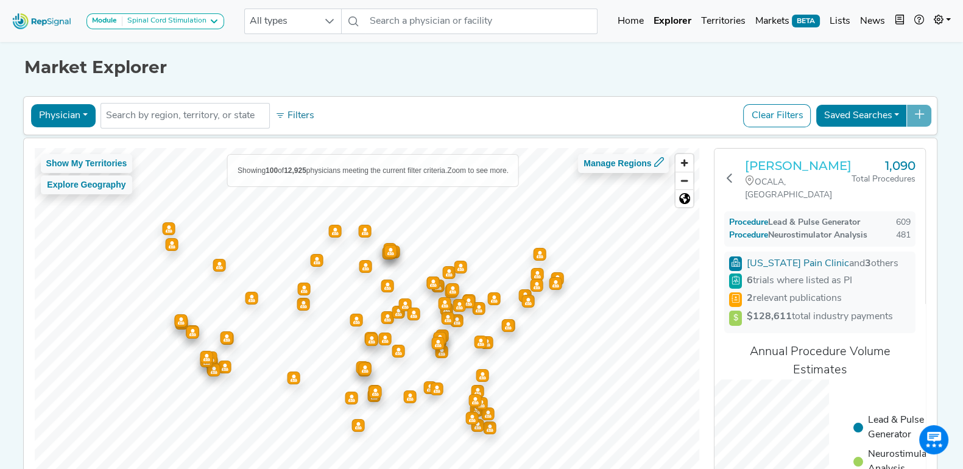
click at [793, 160] on h3 "[PERSON_NAME]" at bounding box center [798, 165] width 107 height 15
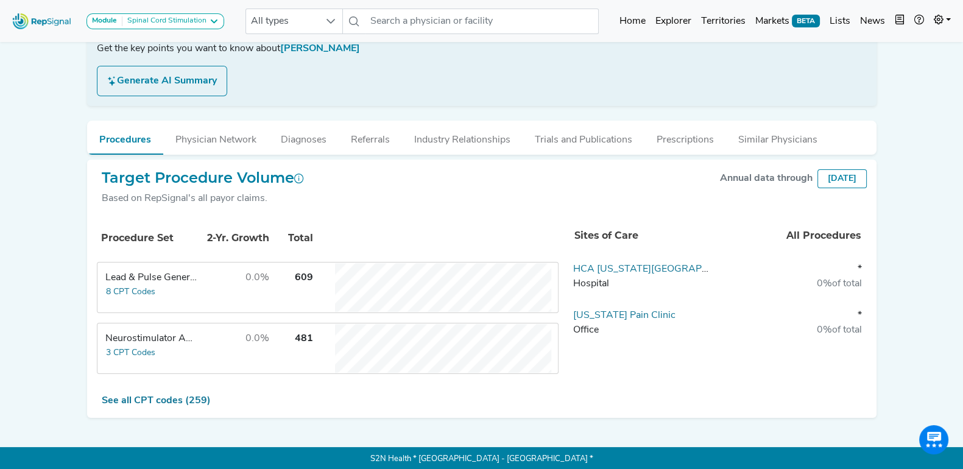
scroll to position [224, 0]
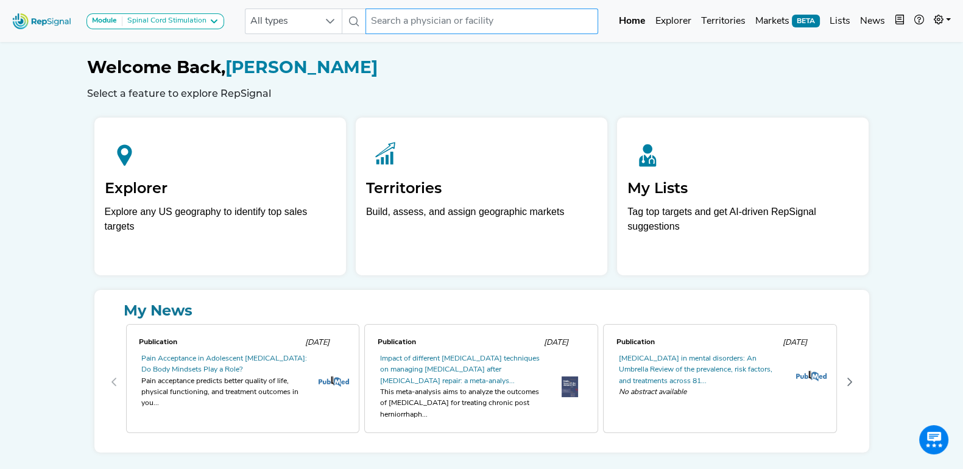
click at [408, 27] on input "text" at bounding box center [482, 22] width 233 height 26
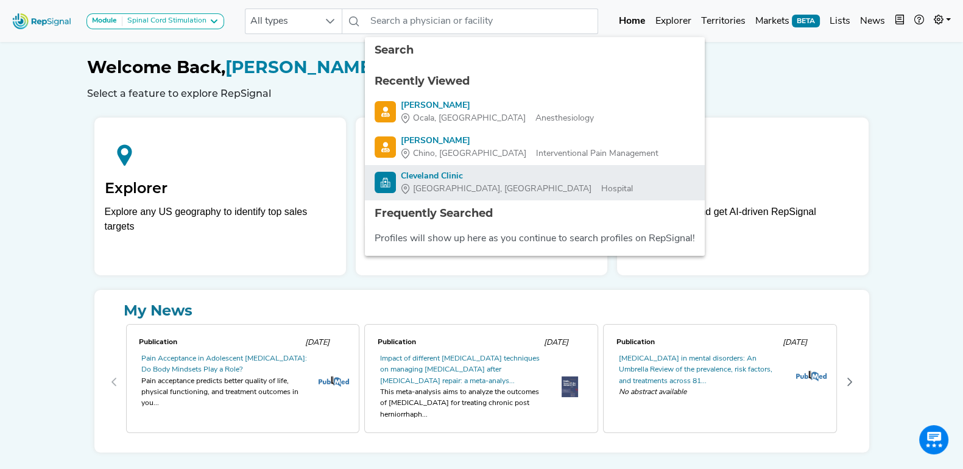
click at [469, 179] on div "Cleveland Clinic" at bounding box center [517, 176] width 232 height 13
type input "Cleveland Clinic"
